Goal: Find specific page/section: Find specific page/section

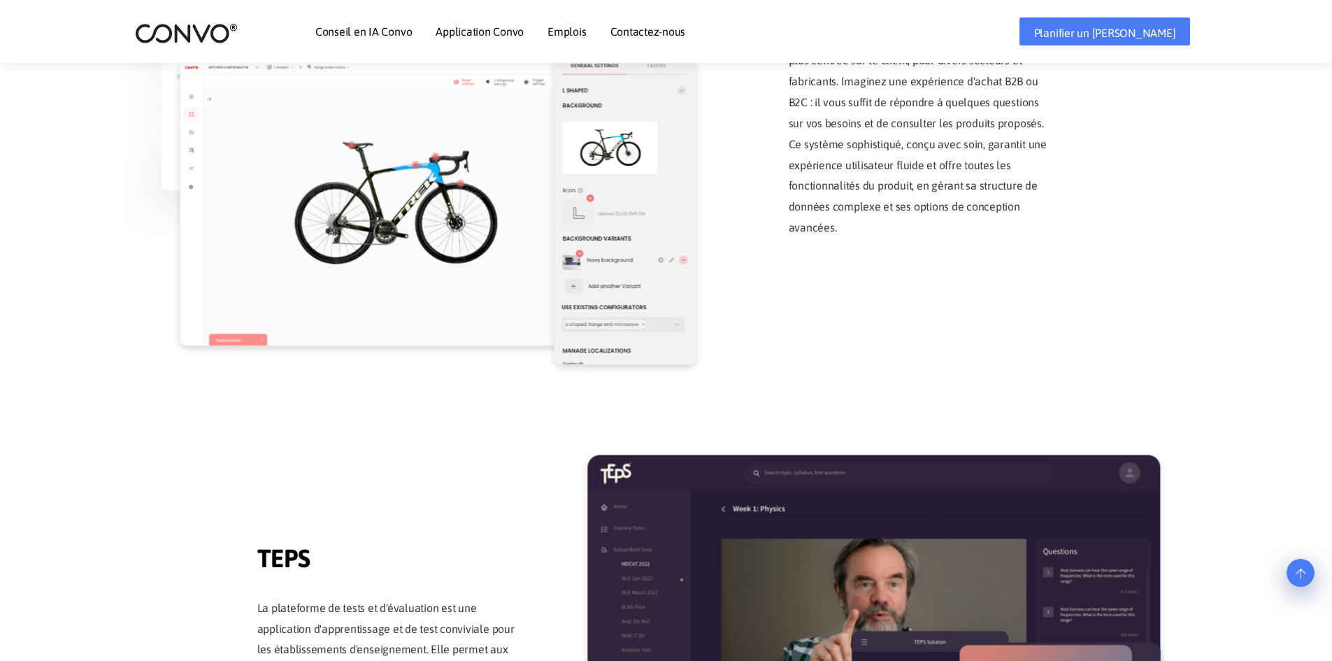
scroll to position [1693, 0]
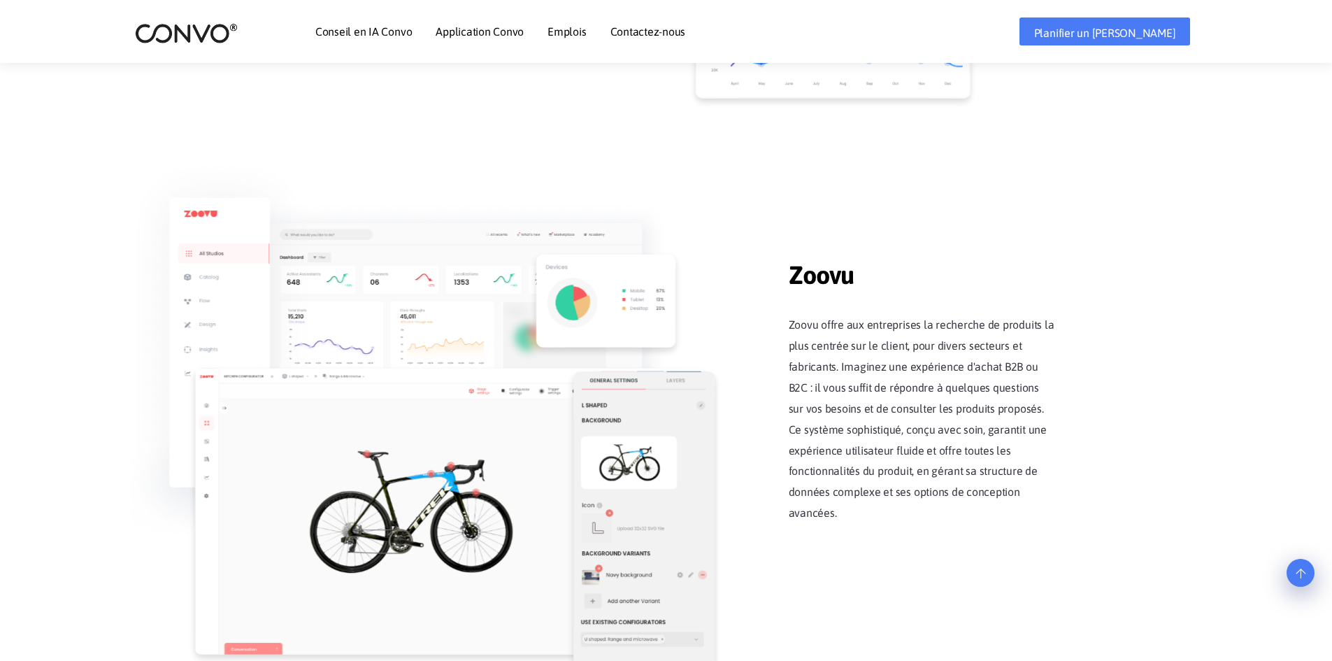
click at [575, 34] on font "Emplois" at bounding box center [566, 31] width 38 height 13
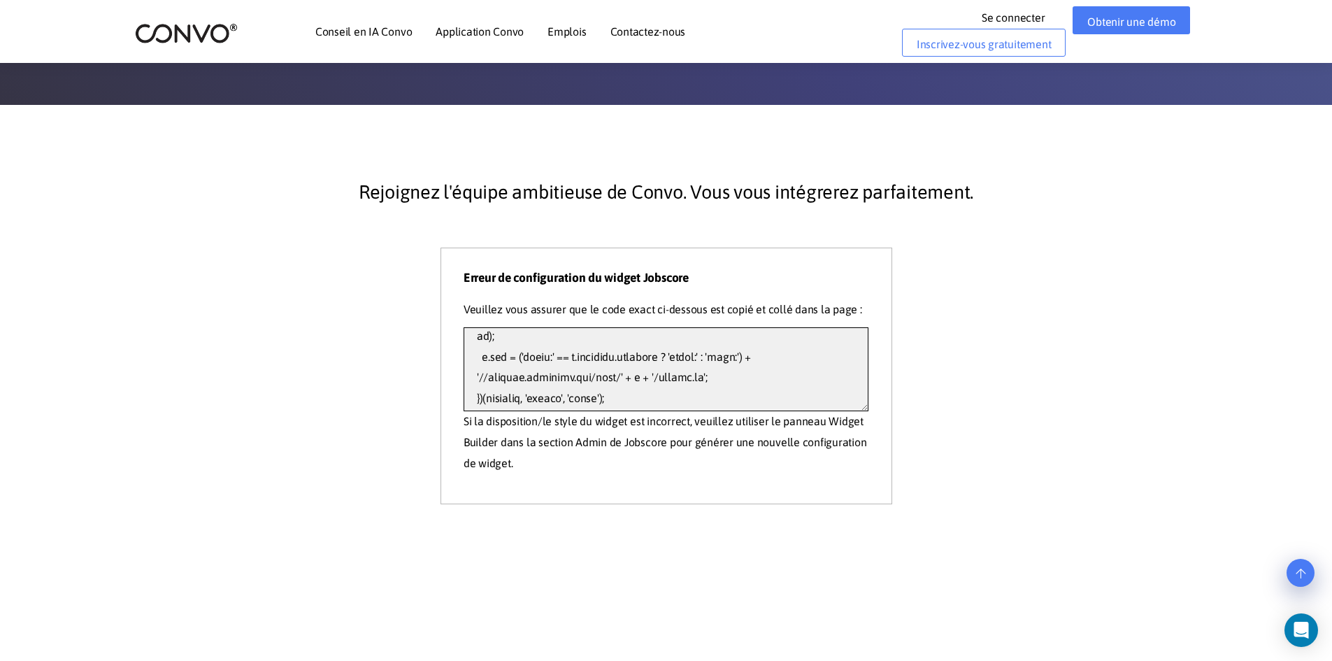
scroll to position [502, 0]
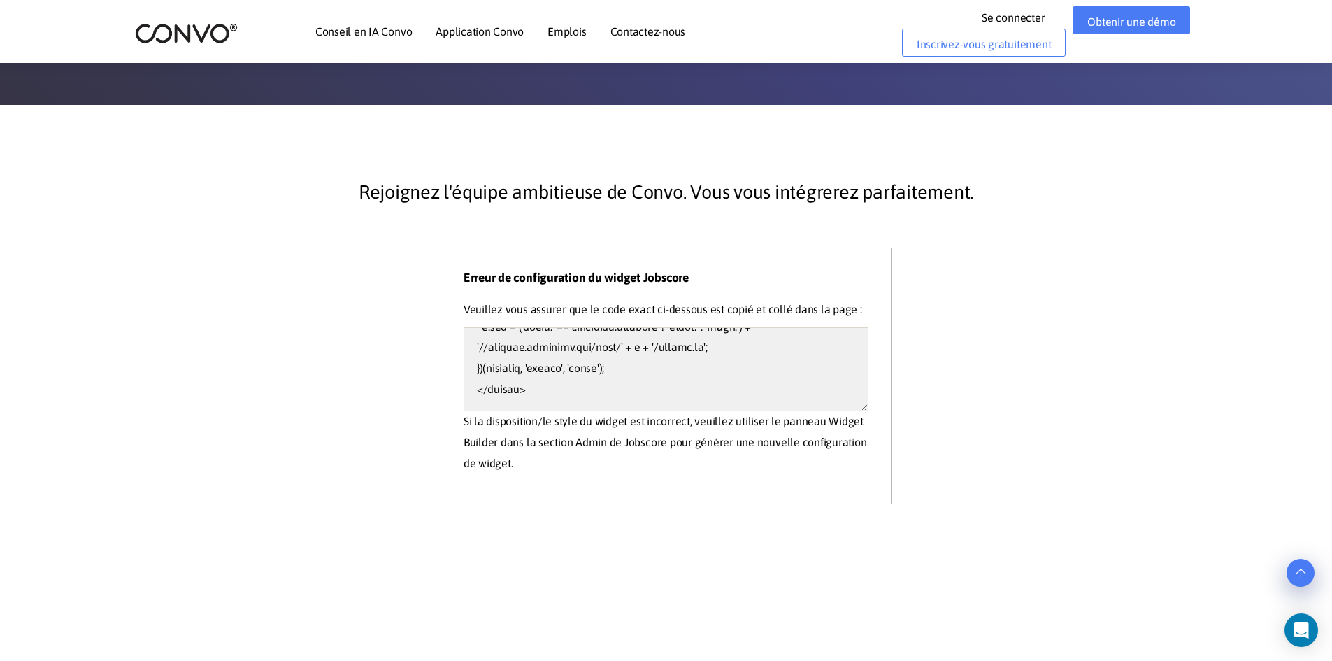
click at [953, 361] on div "Rejoignez l'équipe ambitieuse de Convo. Vous vous intégrerez parfaitement. Erre…" at bounding box center [666, 325] width 776 height 357
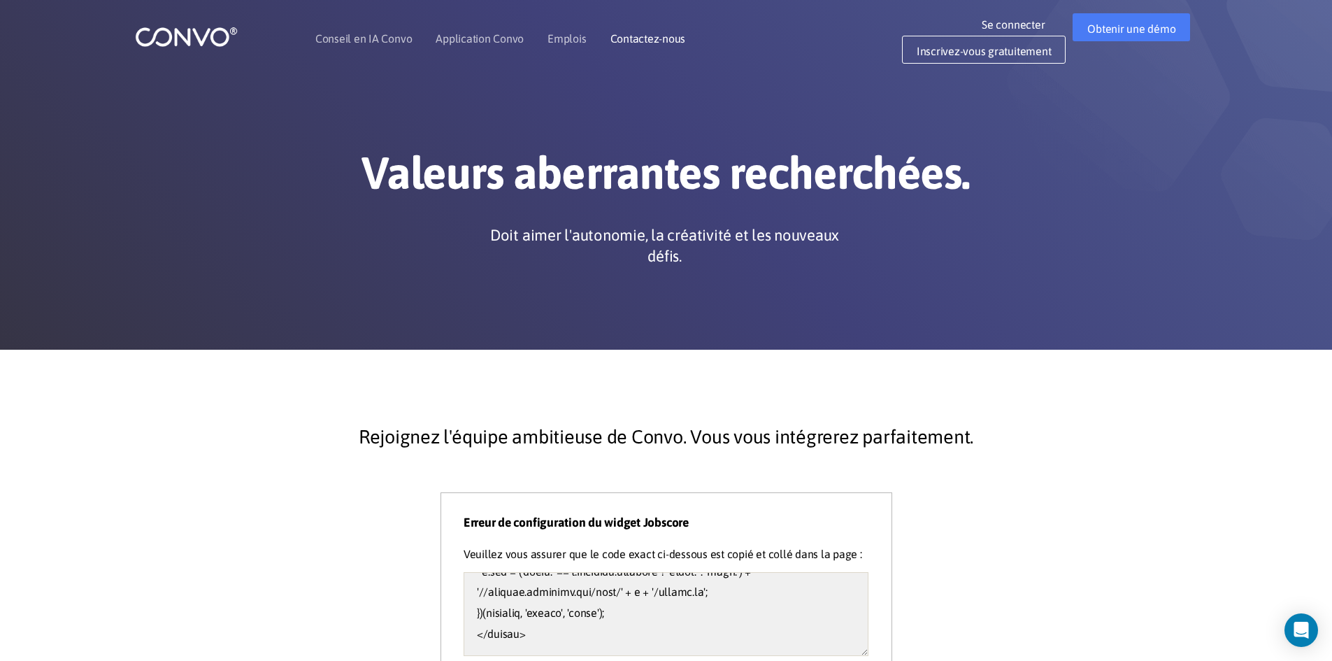
click at [631, 38] on font "Contactez-nous" at bounding box center [648, 38] width 76 height 13
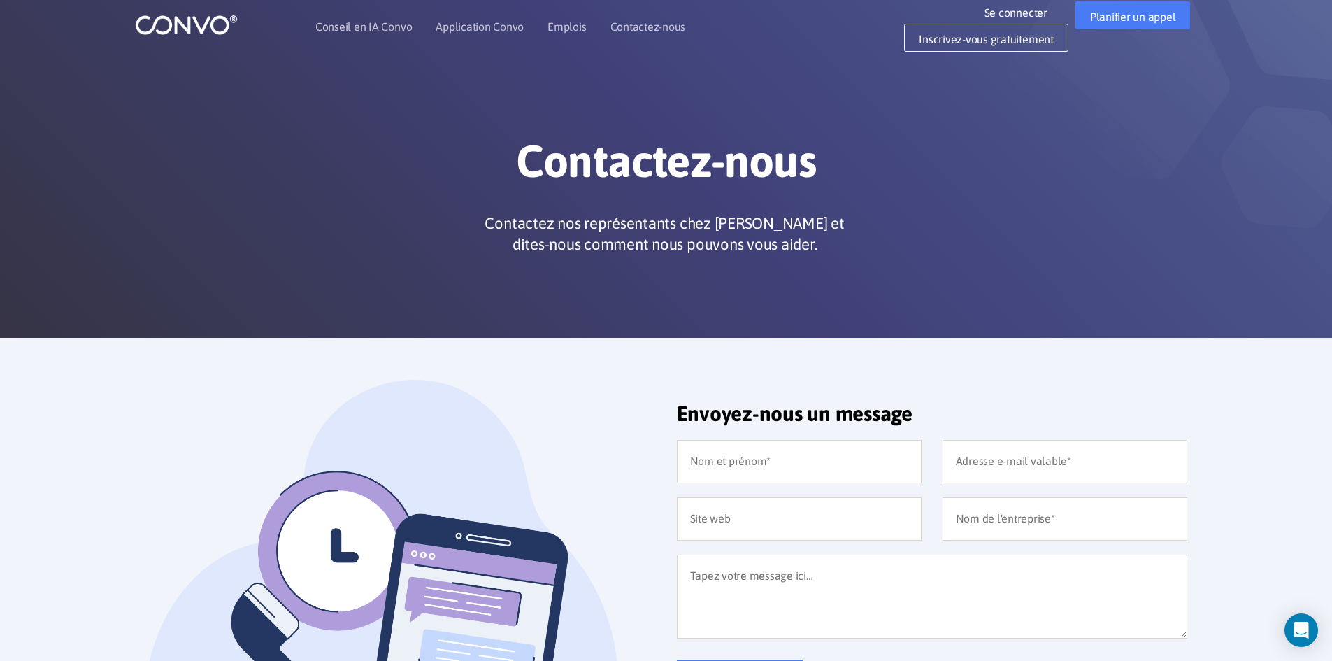
scroll to position [280, 0]
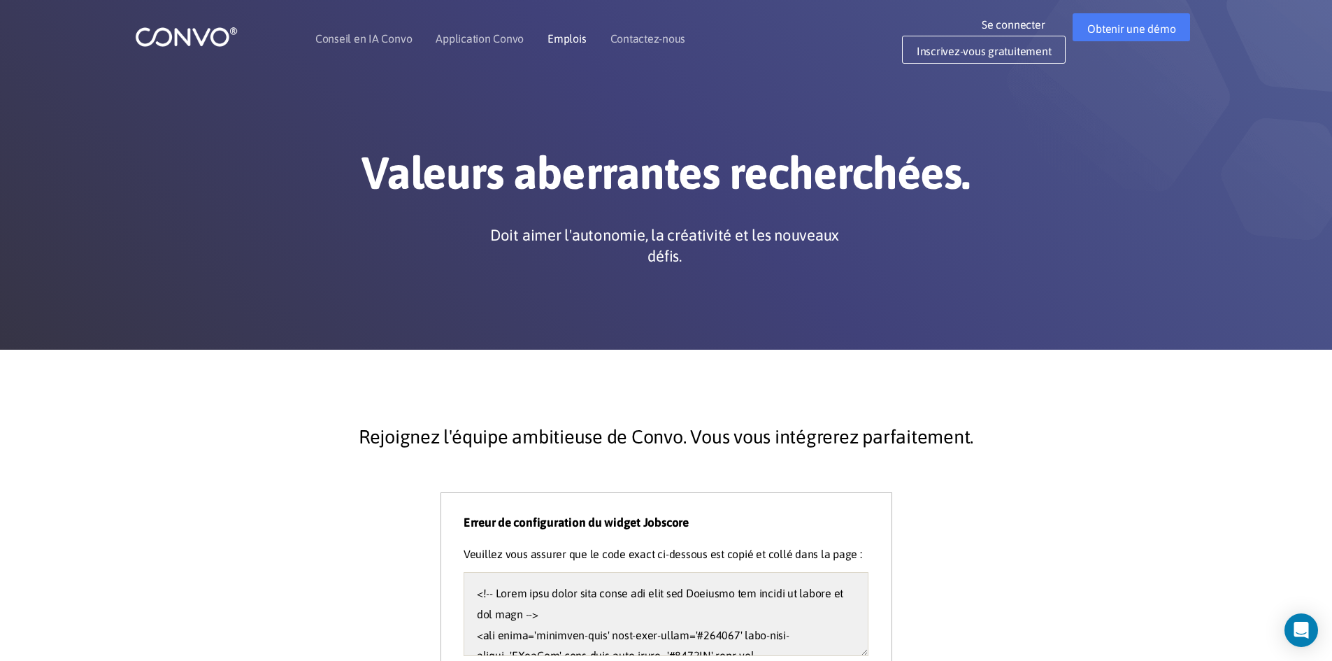
click at [564, 40] on font "Emplois" at bounding box center [566, 38] width 38 height 13
